Goal: Transaction & Acquisition: Purchase product/service

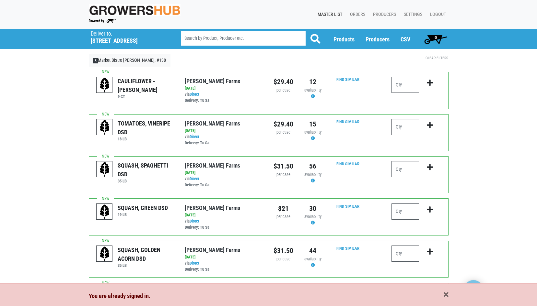
click at [403, 127] on input "number" at bounding box center [405, 127] width 28 height 16
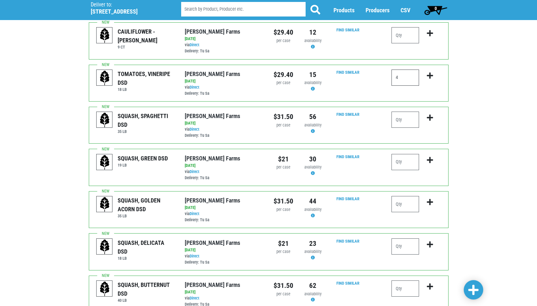
scroll to position [53, 0]
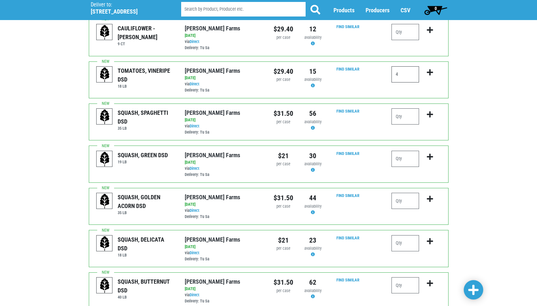
type input "4"
click at [404, 116] on input "number" at bounding box center [405, 116] width 28 height 16
type input "2"
click at [461, 146] on div "Deliver To Market Bistro Latham, #138 (873 Loudon Rd, Latham, NY 12110, USA) De…" at bounding box center [268, 303] width 537 height 654
drag, startPoint x: 401, startPoint y: 161, endPoint x: 390, endPoint y: 161, distance: 11.7
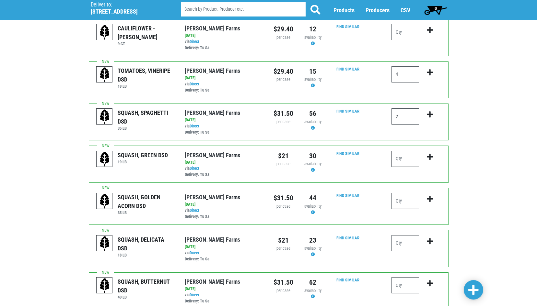
click at [390, 161] on div at bounding box center [415, 164] width 59 height 27
type input "2"
drag, startPoint x: 531, startPoint y: 142, endPoint x: 516, endPoint y: 162, distance: 24.7
click at [528, 145] on div "Deliver To Market Bistro Latham, #138 (873 Loudon Rd, Latham, NY 12110, USA) De…" at bounding box center [268, 303] width 537 height 654
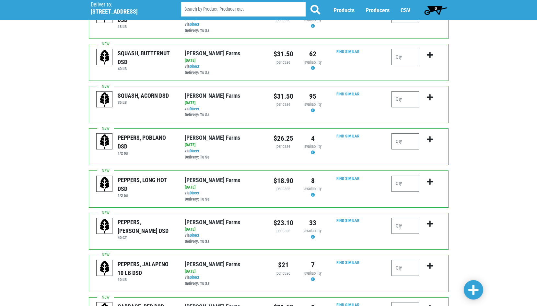
scroll to position [286, 0]
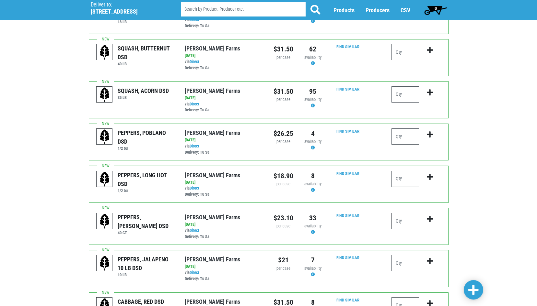
drag, startPoint x: 409, startPoint y: 222, endPoint x: 382, endPoint y: 220, distance: 27.7
click at [382, 220] on div "PEPPERS, LG GREEN DSD 40 CT Gade Farms via Direct on 2025-09-22 40 CT UPC: Gade…" at bounding box center [268, 226] width 359 height 37
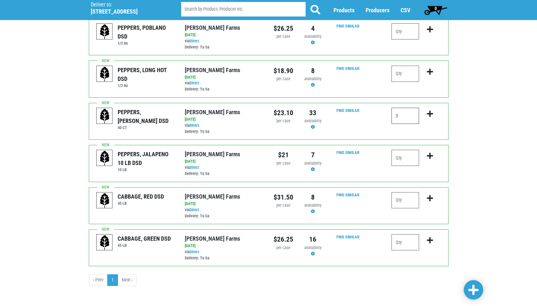
scroll to position [393, 0]
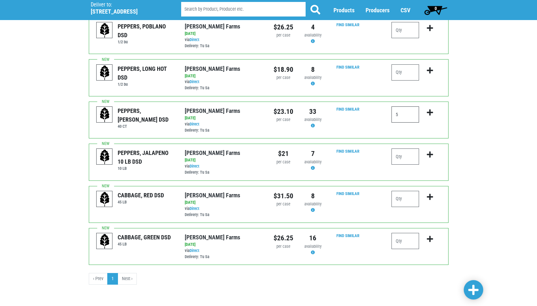
type input "5"
click at [404, 243] on input "number" at bounding box center [405, 241] width 28 height 16
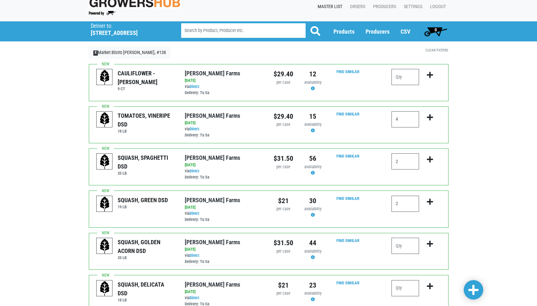
scroll to position [0, 0]
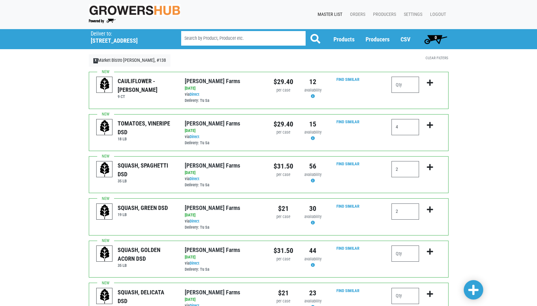
type input "2"
click at [430, 125] on icon "submit" at bounding box center [429, 125] width 6 height 7
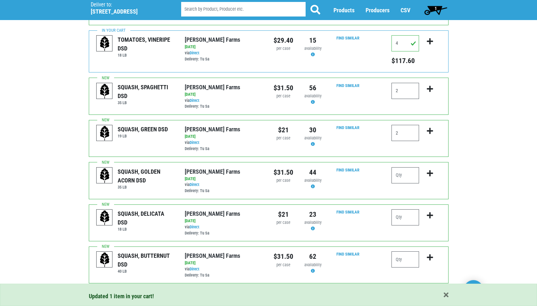
scroll to position [97, 0]
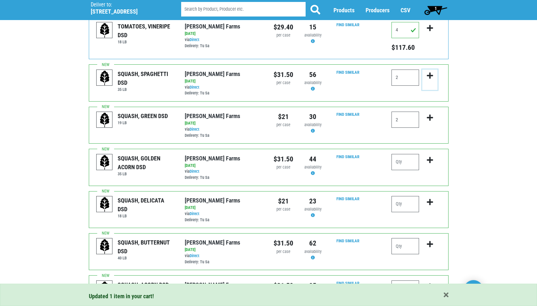
click at [431, 77] on icon "submit" at bounding box center [429, 75] width 6 height 7
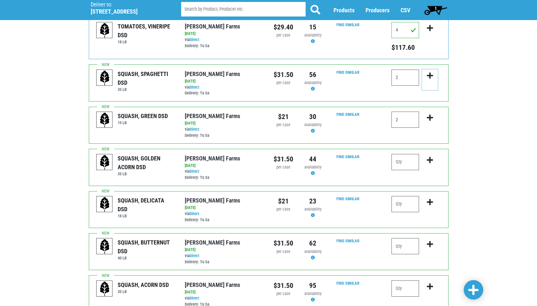
click at [430, 80] on button "submit" at bounding box center [429, 80] width 15 height 20
click at [430, 74] on icon "submit" at bounding box center [429, 75] width 6 height 7
click at [471, 289] on span at bounding box center [473, 291] width 10 height 12
drag, startPoint x: 402, startPoint y: 75, endPoint x: 389, endPoint y: 76, distance: 13.3
click at [389, 76] on div "2" at bounding box center [415, 83] width 59 height 27
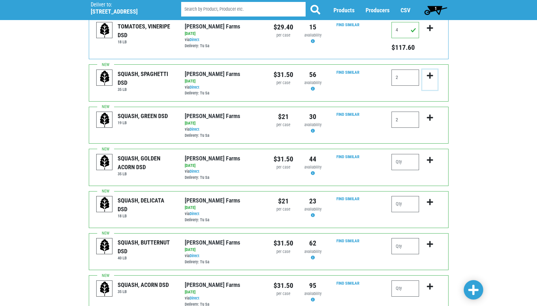
click at [430, 75] on icon "submit" at bounding box center [429, 75] width 6 height 7
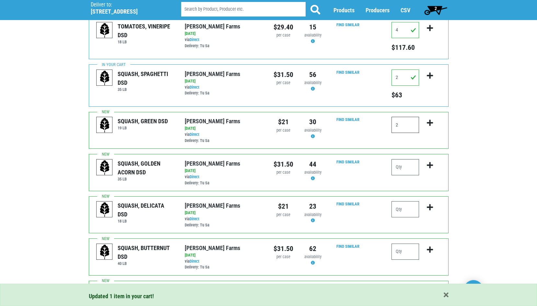
drag, startPoint x: 403, startPoint y: 129, endPoint x: 396, endPoint y: 129, distance: 6.8
click at [396, 129] on input "2" at bounding box center [405, 125] width 28 height 16
click at [432, 123] on icon "submit" at bounding box center [429, 122] width 6 height 7
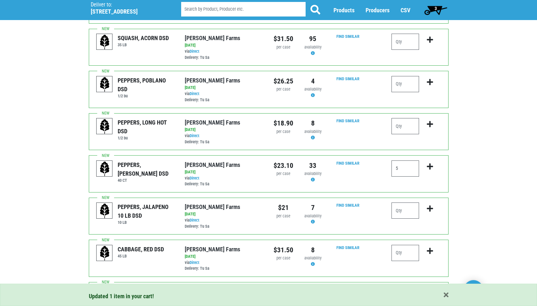
scroll to position [356, 0]
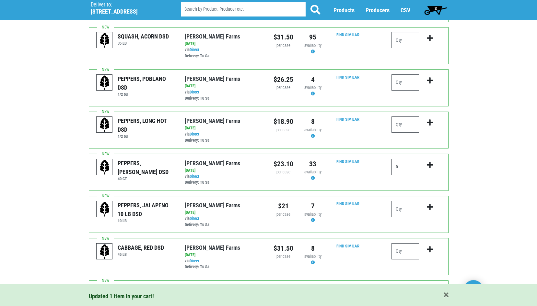
drag, startPoint x: 408, startPoint y: 168, endPoint x: 391, endPoint y: 168, distance: 16.8
click at [391, 168] on div "5" at bounding box center [415, 172] width 59 height 27
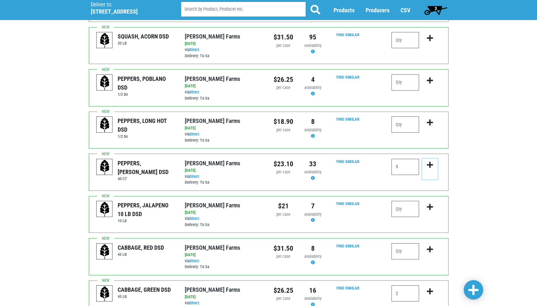
click at [429, 166] on icon "submit" at bounding box center [429, 165] width 6 height 7
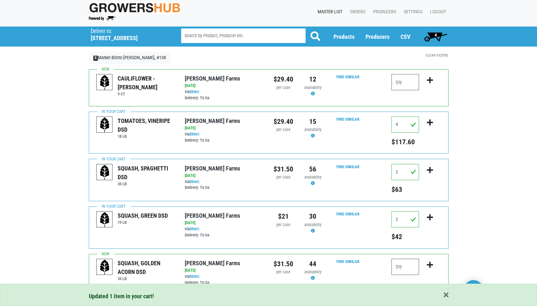
scroll to position [0, 0]
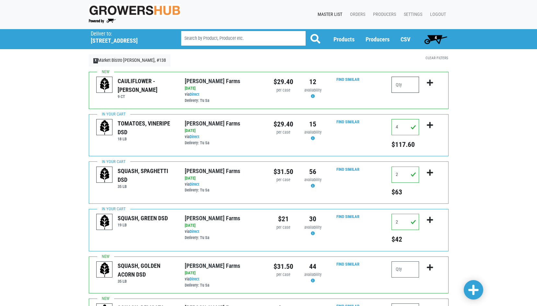
drag, startPoint x: 407, startPoint y: 87, endPoint x: 393, endPoint y: 85, distance: 14.1
click at [393, 85] on input "number" at bounding box center [405, 85] width 28 height 16
type input "2"
click at [428, 84] on icon "submit" at bounding box center [429, 82] width 6 height 7
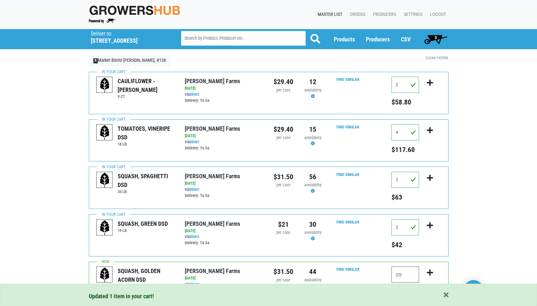
click at [434, 37] on span "5" at bounding box center [435, 37] width 2 height 5
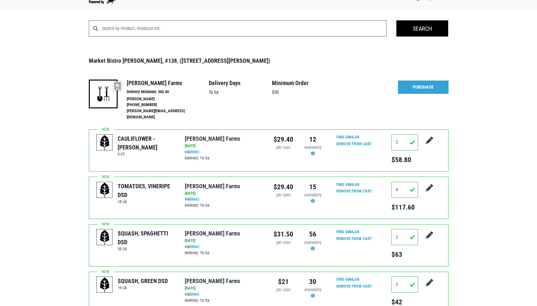
scroll to position [32, 0]
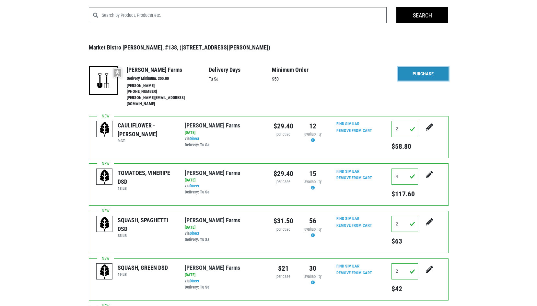
click at [421, 74] on link "Purchase" at bounding box center [423, 74] width 51 height 14
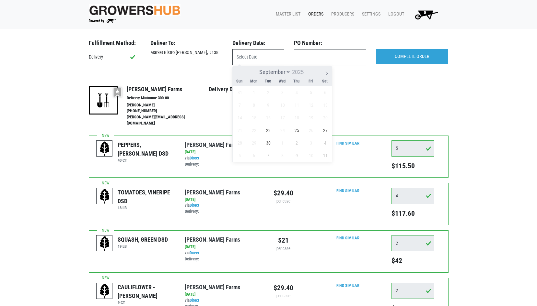
drag, startPoint x: 269, startPoint y: 54, endPoint x: 260, endPoint y: 56, distance: 9.3
click at [268, 53] on input "text" at bounding box center [258, 57] width 52 height 16
click at [269, 132] on span "23" at bounding box center [268, 130] width 13 height 13
type input "2025-09-23"
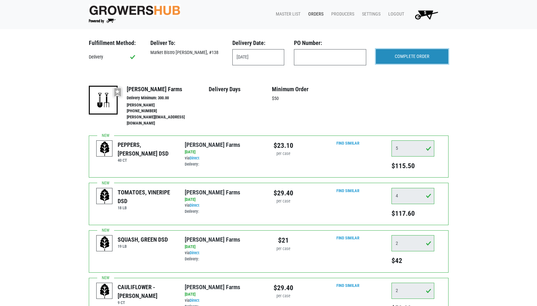
click at [426, 54] on input "COMPLETE ORDER" at bounding box center [412, 56] width 72 height 15
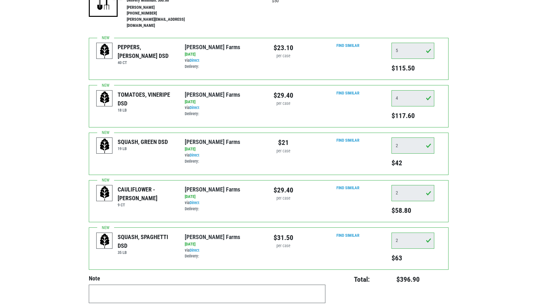
scroll to position [6, 0]
